Goal: Transaction & Acquisition: Download file/media

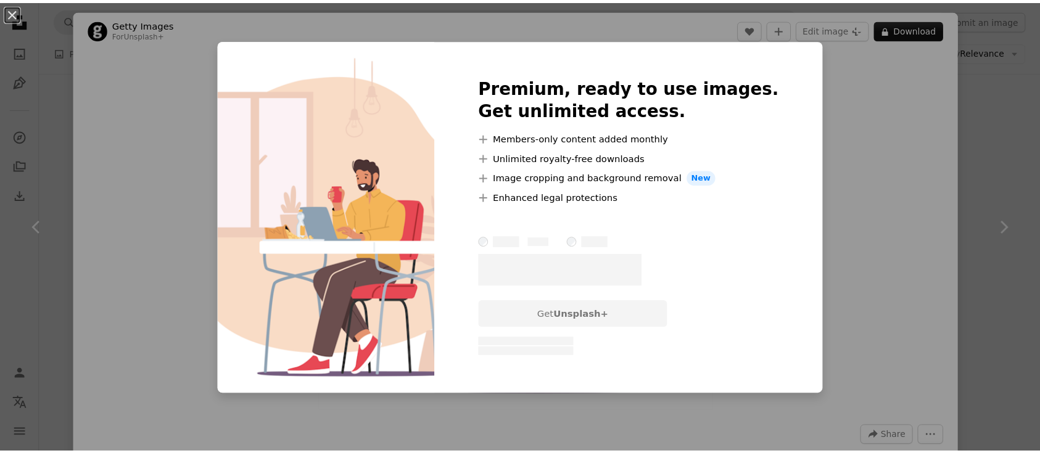
scroll to position [1316, 0]
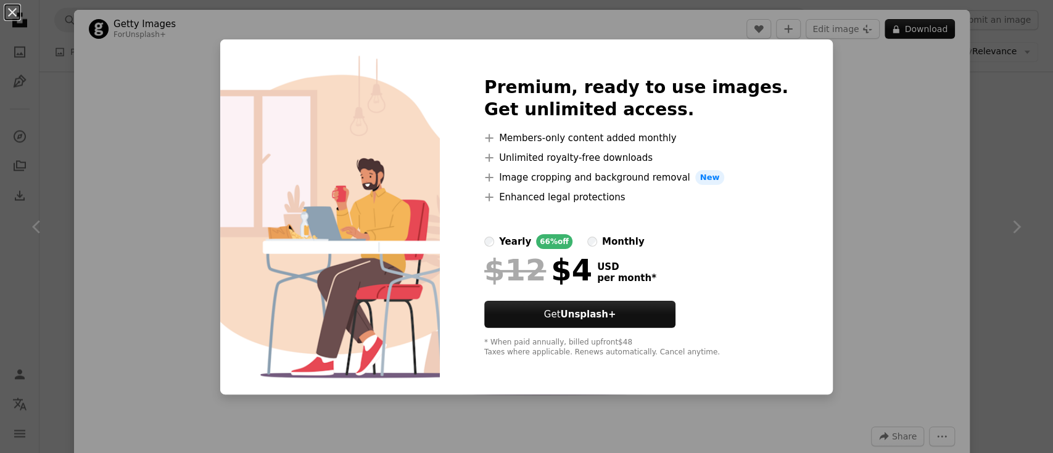
click at [870, 158] on div "An X shape Premium, ready to use images. Get unlimited access. A plus sign Memb…" at bounding box center [526, 226] width 1053 height 453
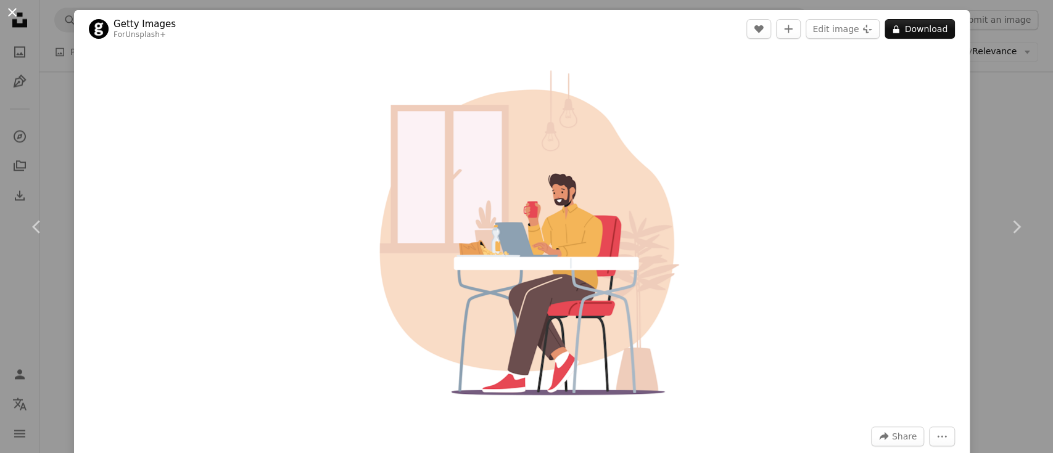
click at [12, 11] on button "An X shape" at bounding box center [12, 12] width 15 height 15
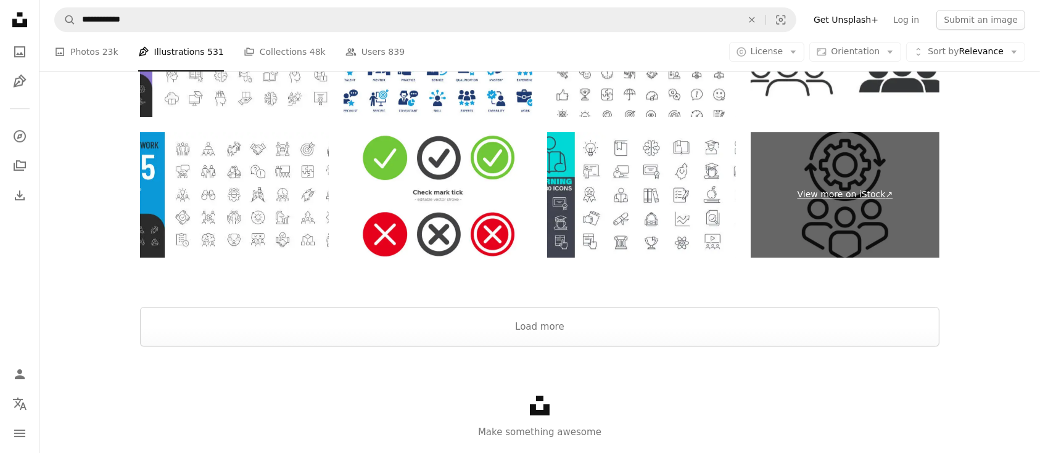
scroll to position [4074, 0]
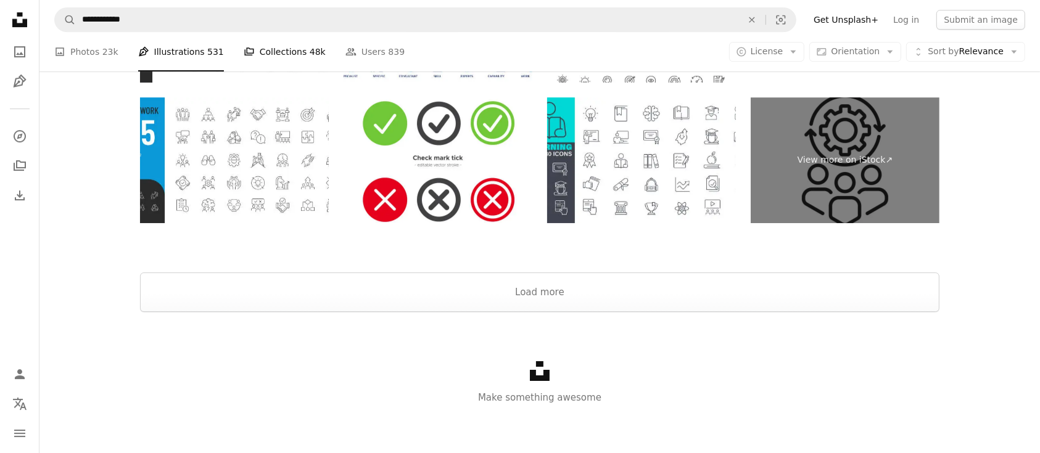
click at [269, 54] on link "A stack of folders Collections 48k" at bounding box center [285, 51] width 82 height 39
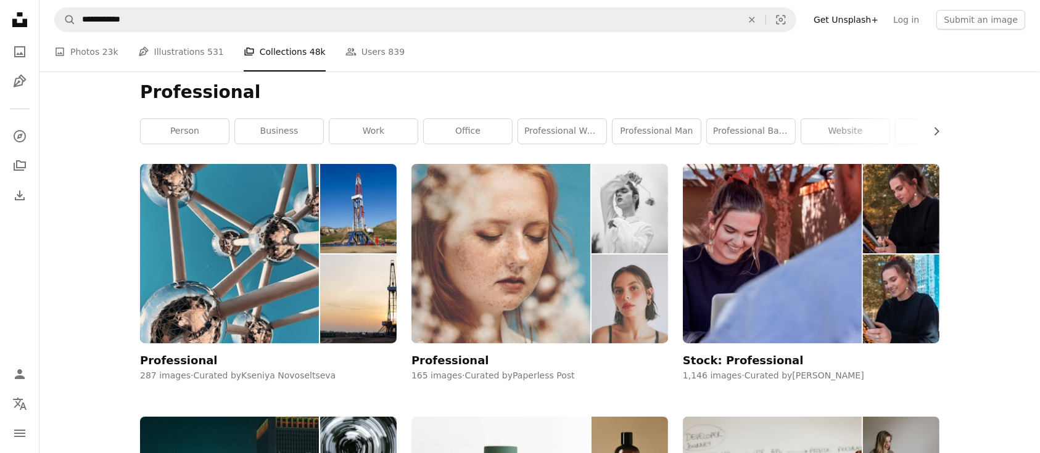
scroll to position [329, 0]
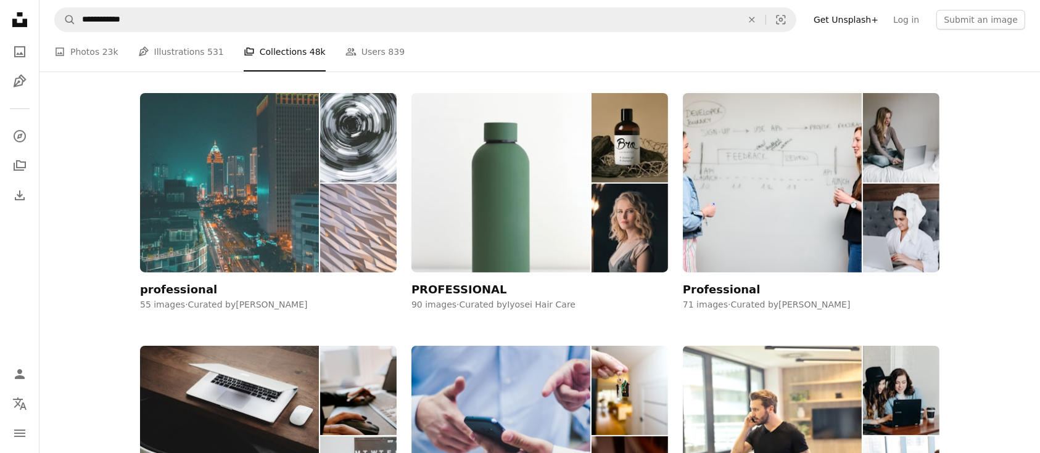
click at [223, 178] on img at bounding box center [229, 183] width 179 height 180
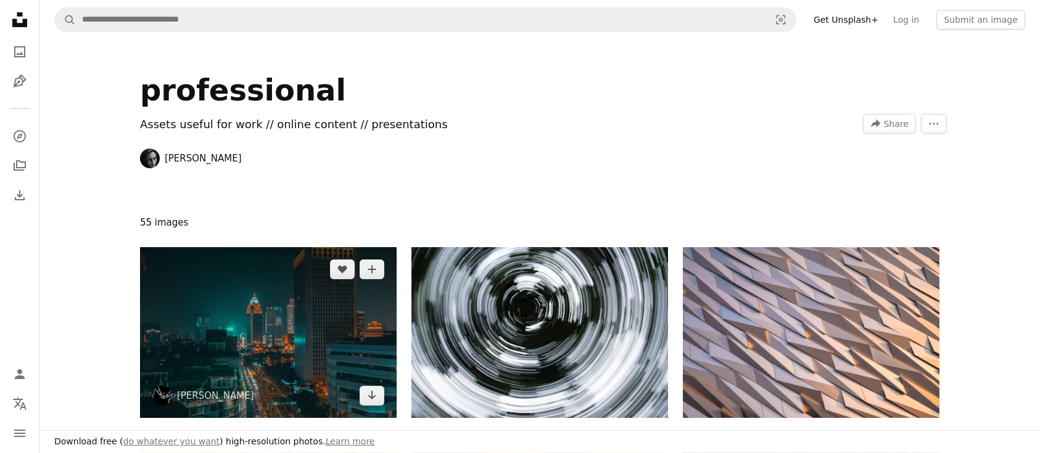
click at [265, 334] on img at bounding box center [268, 332] width 257 height 171
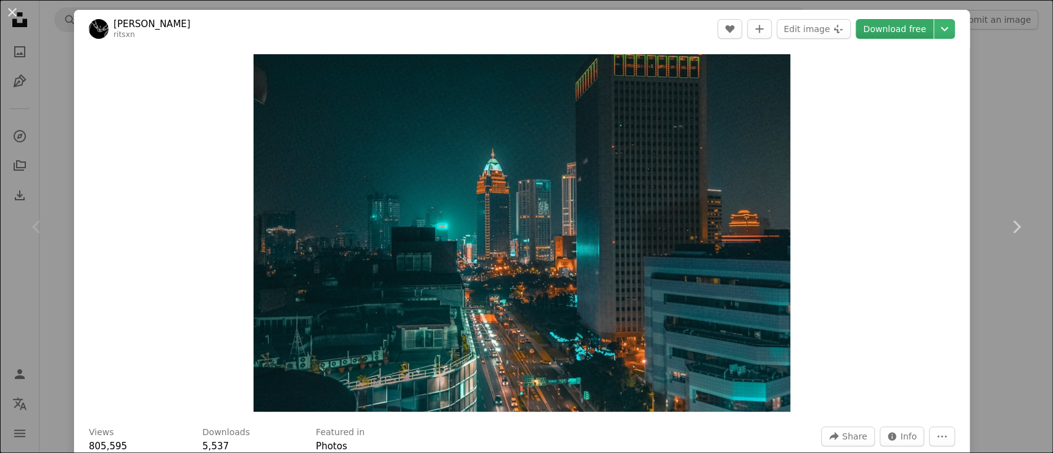
click at [872, 27] on link "Download free" at bounding box center [895, 29] width 78 height 20
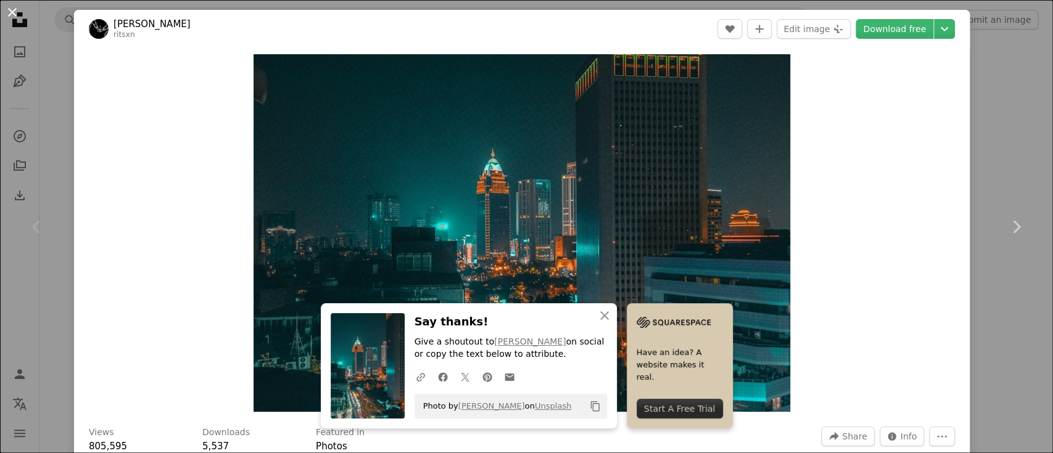
click at [16, 11] on button "An X shape" at bounding box center [12, 12] width 15 height 15
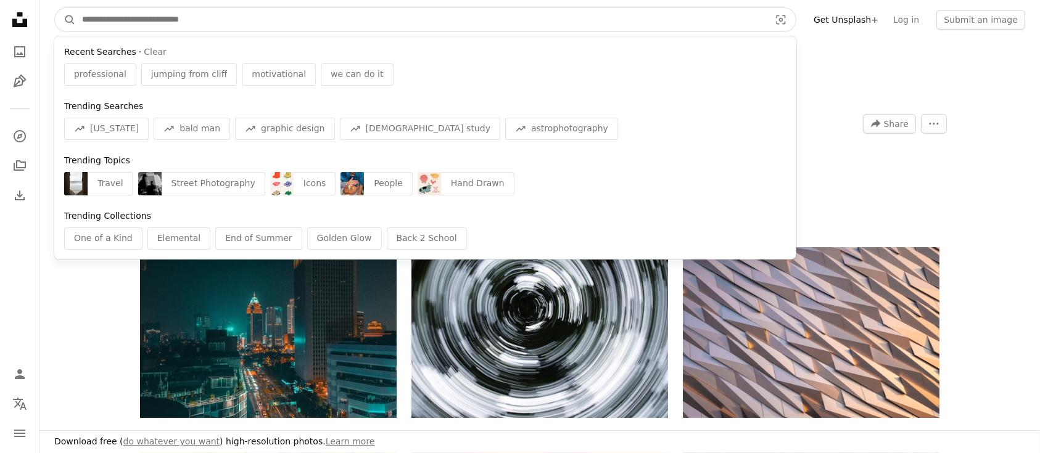
click at [152, 14] on input "Find visuals sitewide" at bounding box center [421, 19] width 690 height 23
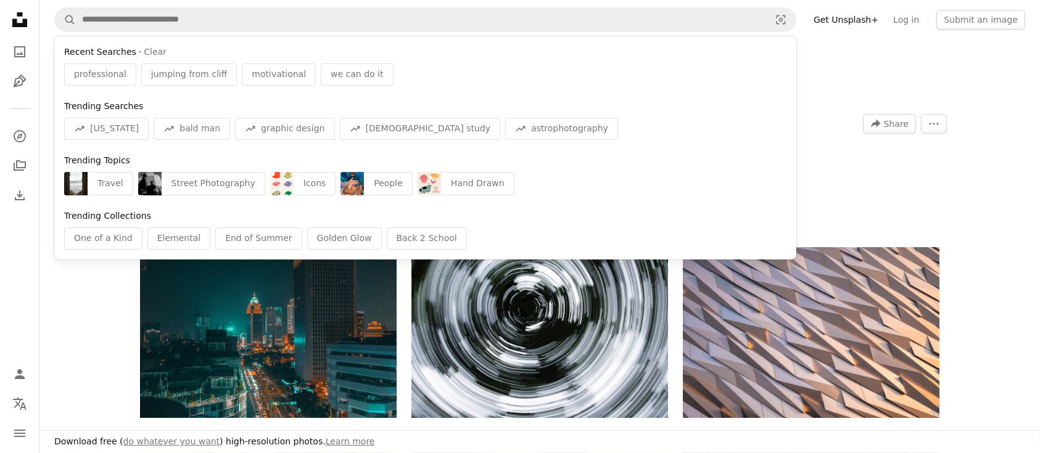
click at [19, 17] on icon "Unsplash logo Unsplash Home" at bounding box center [19, 19] width 25 height 25
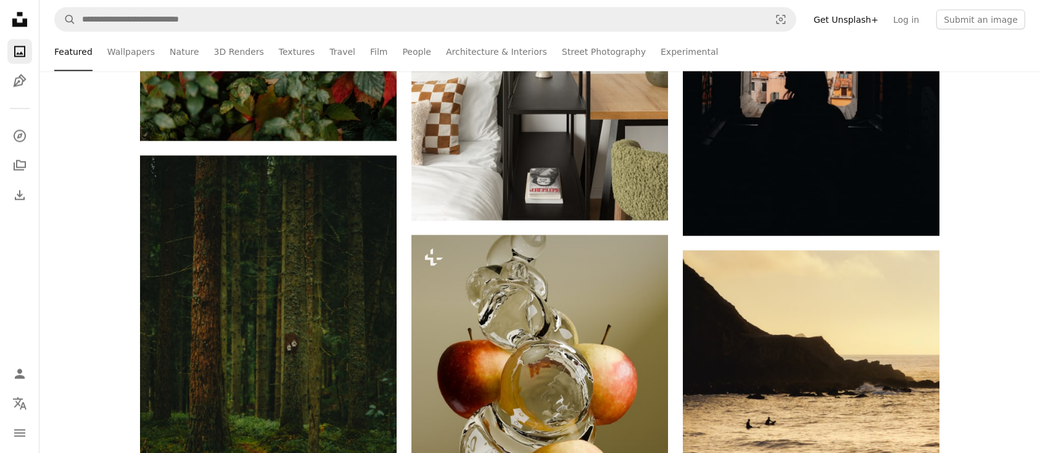
scroll to position [2303, 0]
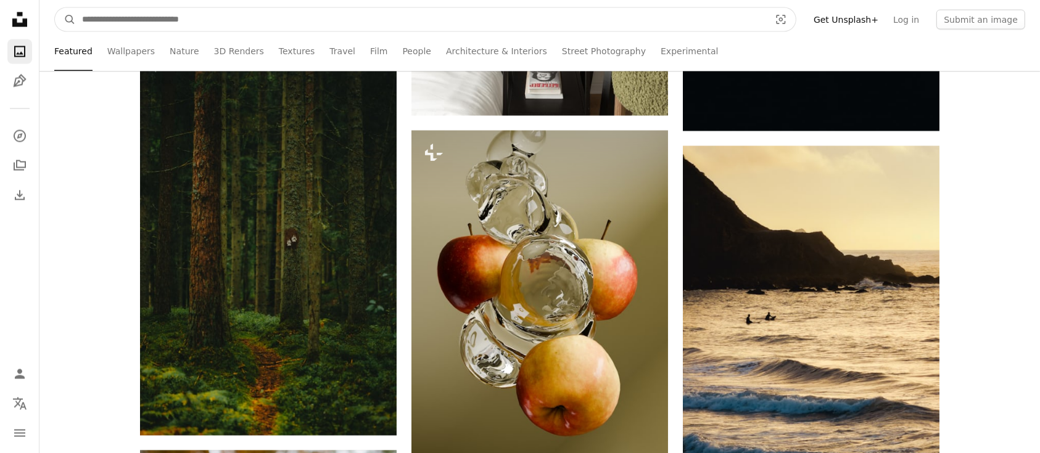
click at [150, 9] on input "Find visuals sitewide" at bounding box center [421, 19] width 690 height 23
type input "*"
type input "**********"
click button "A magnifying glass" at bounding box center [65, 19] width 21 height 23
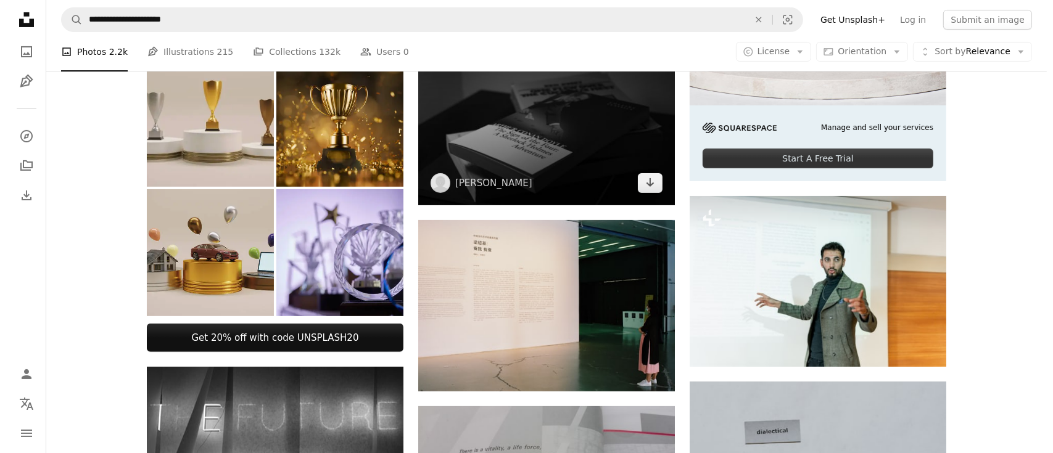
scroll to position [411, 0]
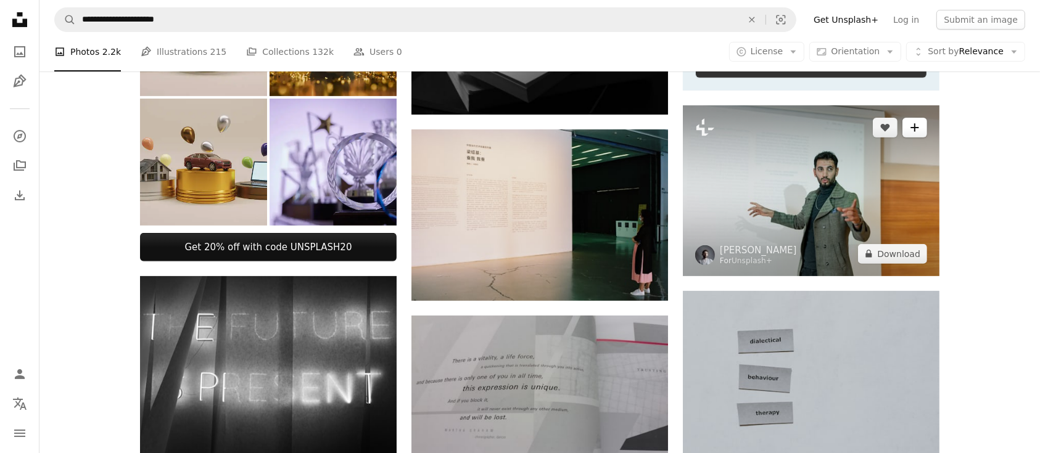
click at [914, 125] on icon "A plus sign" at bounding box center [915, 128] width 10 height 10
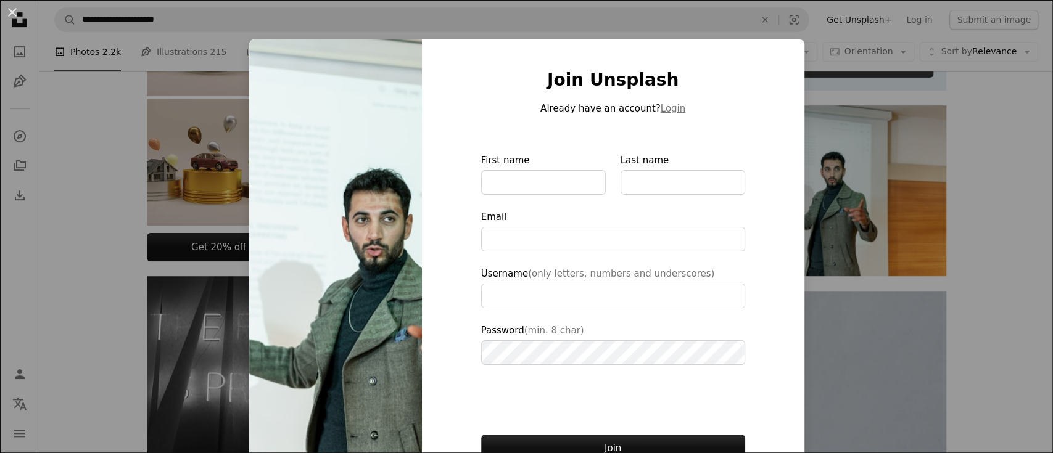
type input "**********"
click at [863, 165] on div "An X shape Join Unsplash Already have an account? Login First name Last name Em…" at bounding box center [526, 226] width 1053 height 453
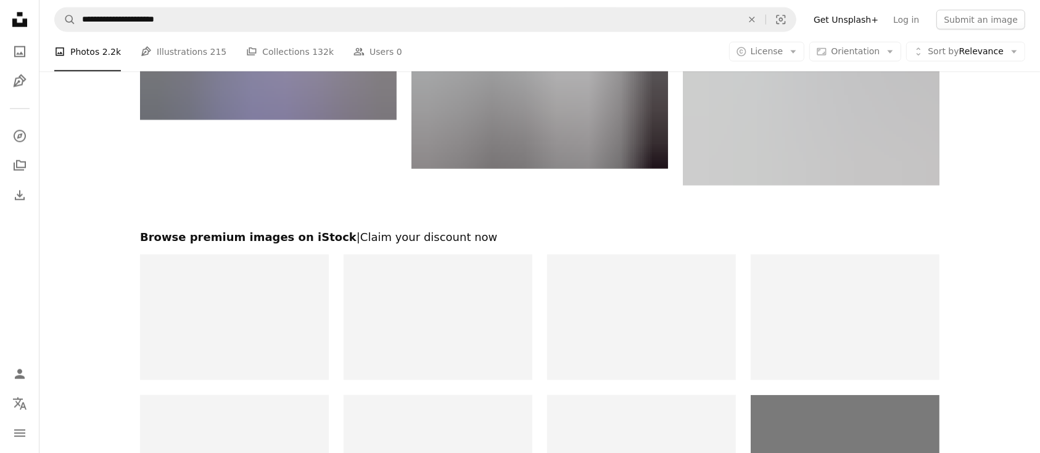
scroll to position [1942, 0]
